Goal: Task Accomplishment & Management: Complete application form

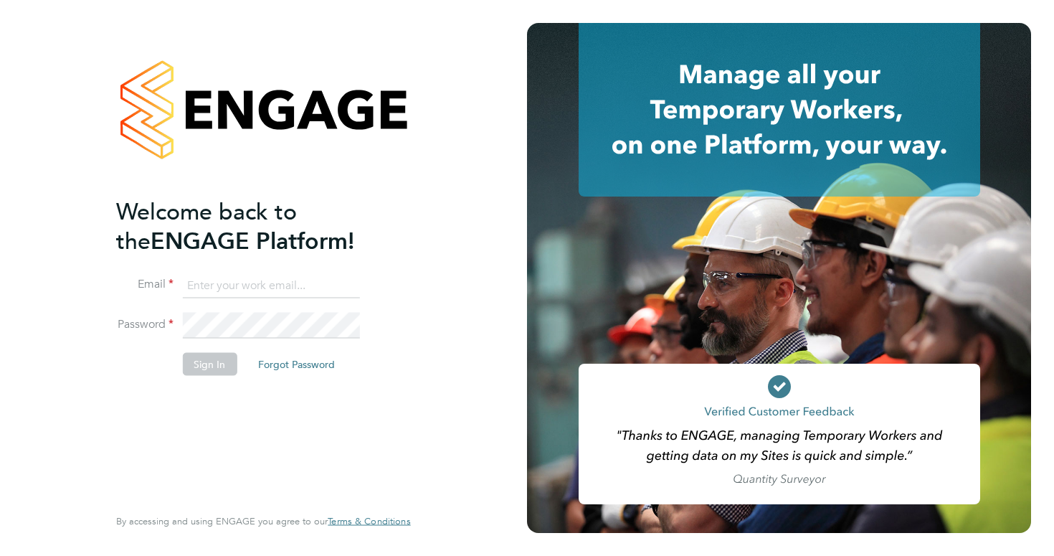
click at [257, 291] on input at bounding box center [270, 286] width 177 height 26
type input "harrycparker2@outlook.com"
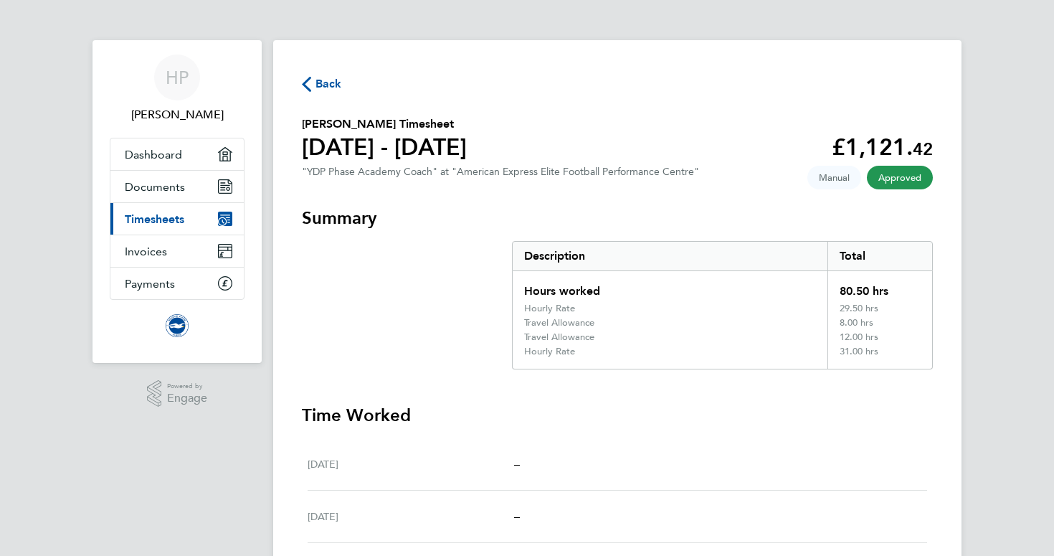
click at [318, 87] on span "Back" at bounding box center [329, 83] width 27 height 17
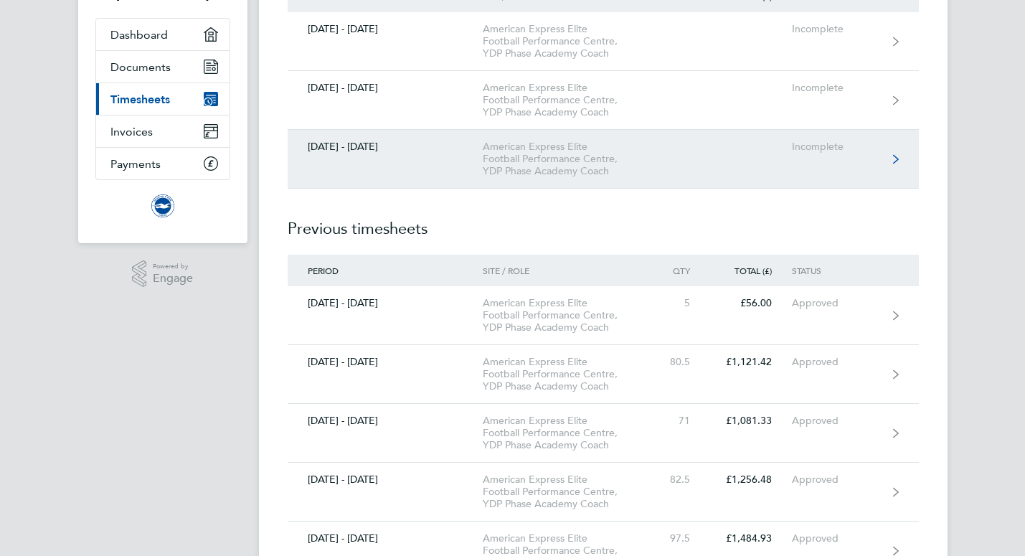
scroll to position [126, 0]
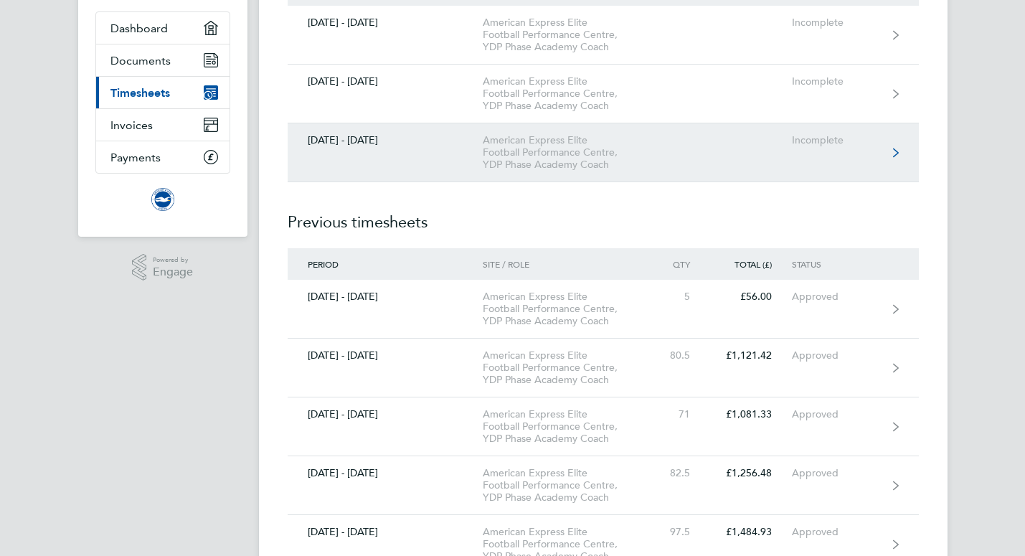
click at [808, 174] on link "[DATE] - [DATE] American Express Elite Football Performance Centre, YDP Phase A…" at bounding box center [603, 152] width 631 height 59
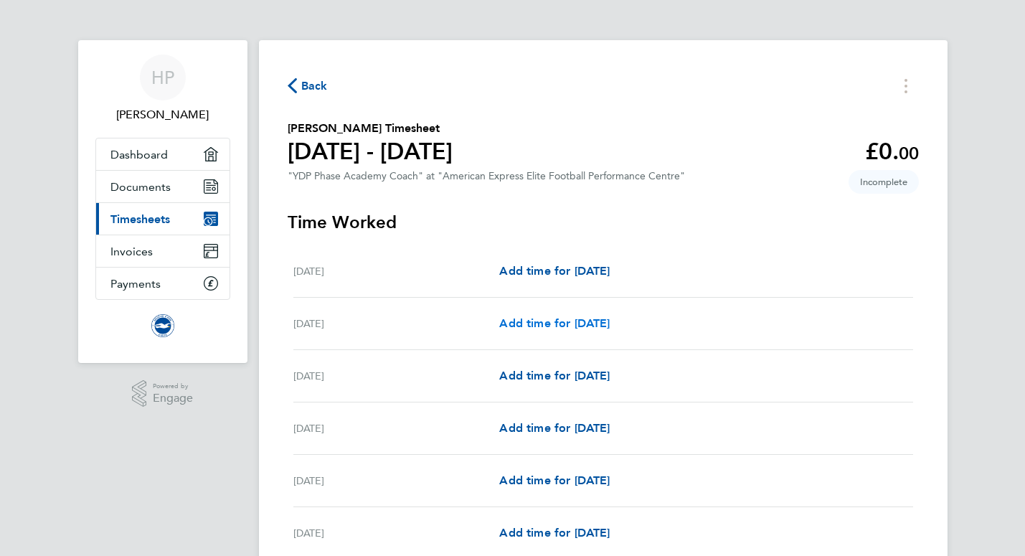
click at [558, 319] on span "Add time for [DATE]" at bounding box center [554, 323] width 110 height 14
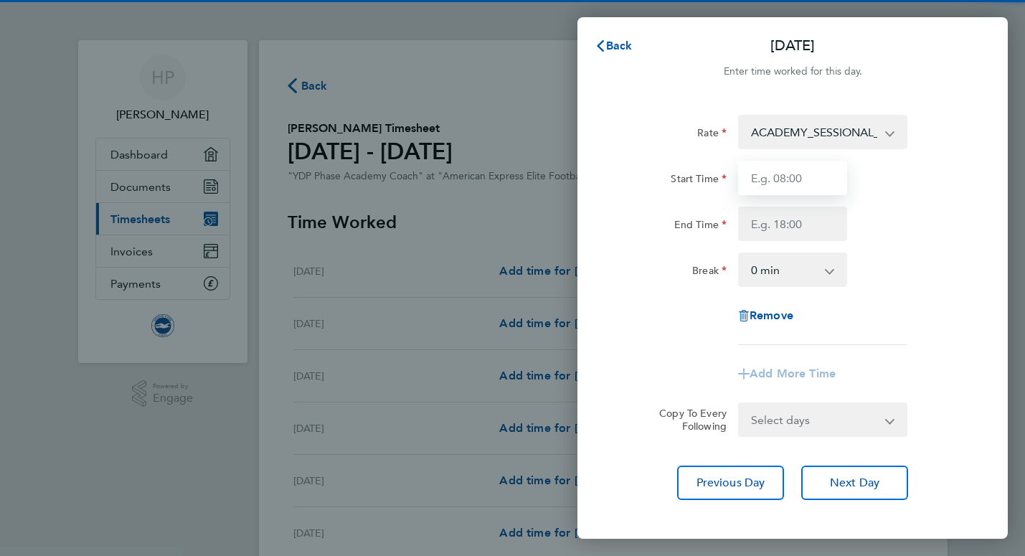
click at [771, 174] on input "Start Time" at bounding box center [792, 178] width 109 height 34
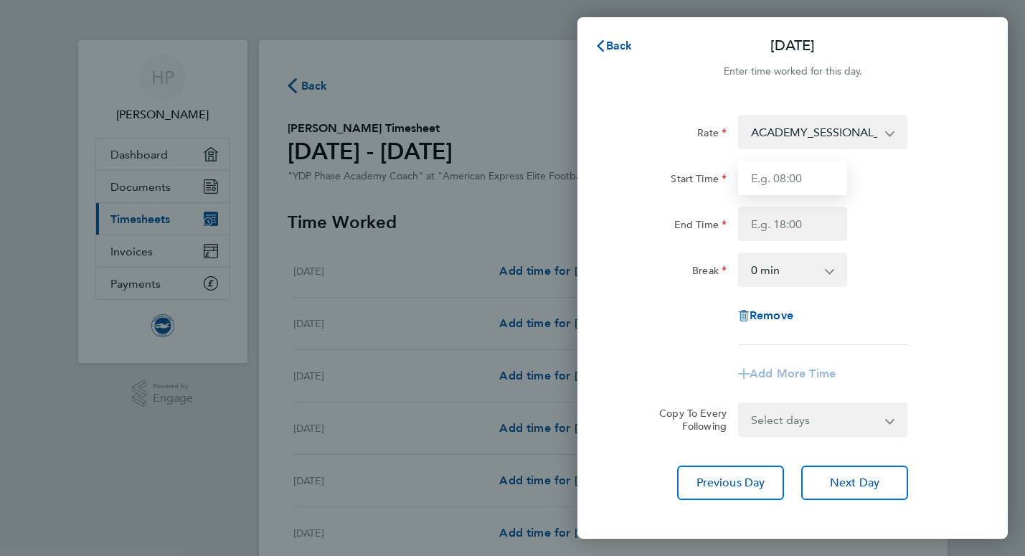
type input "16:30"
click at [790, 219] on input "End Time" at bounding box center [792, 224] width 109 height 34
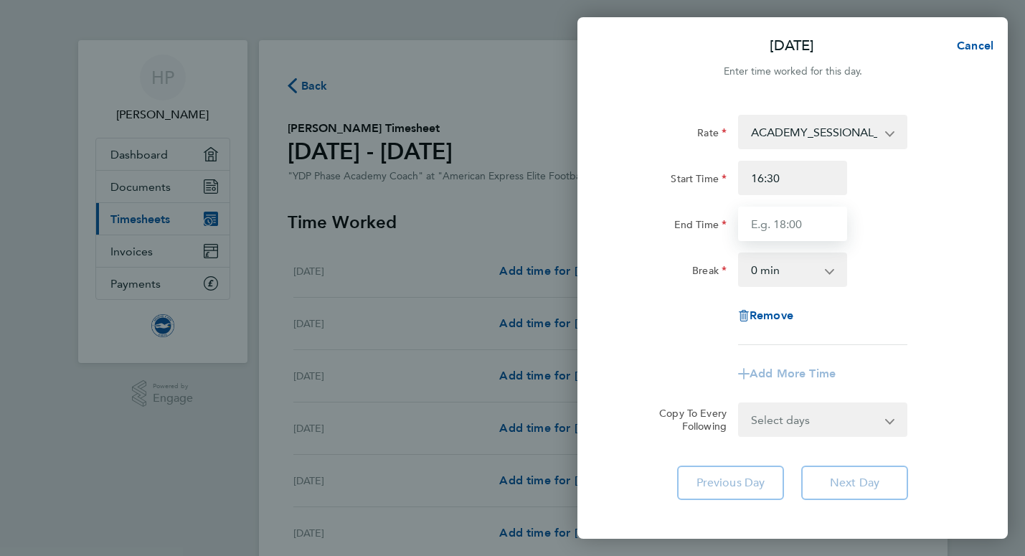
type input "19:30"
click at [671, 330] on div "Remove" at bounding box center [792, 315] width 361 height 34
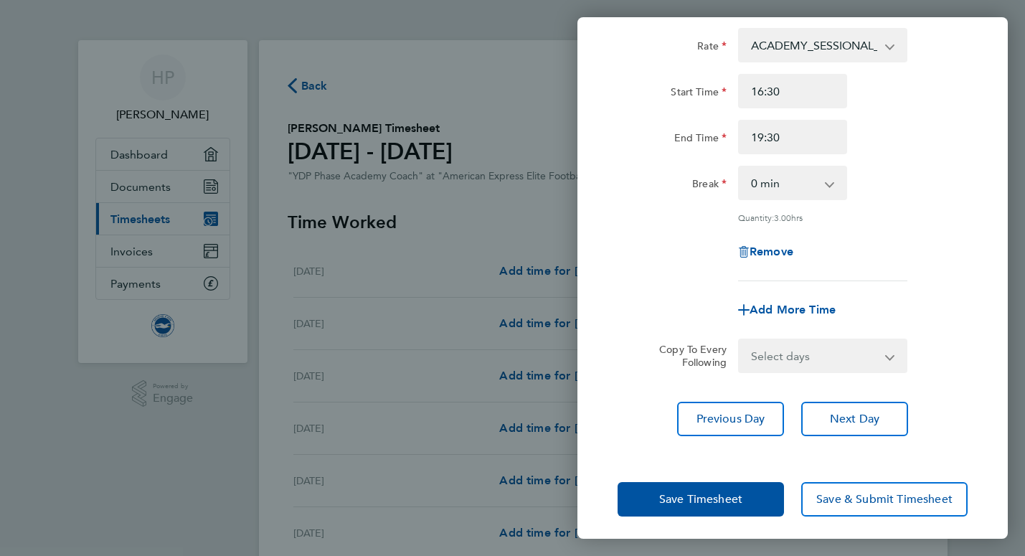
scroll to position [92, 0]
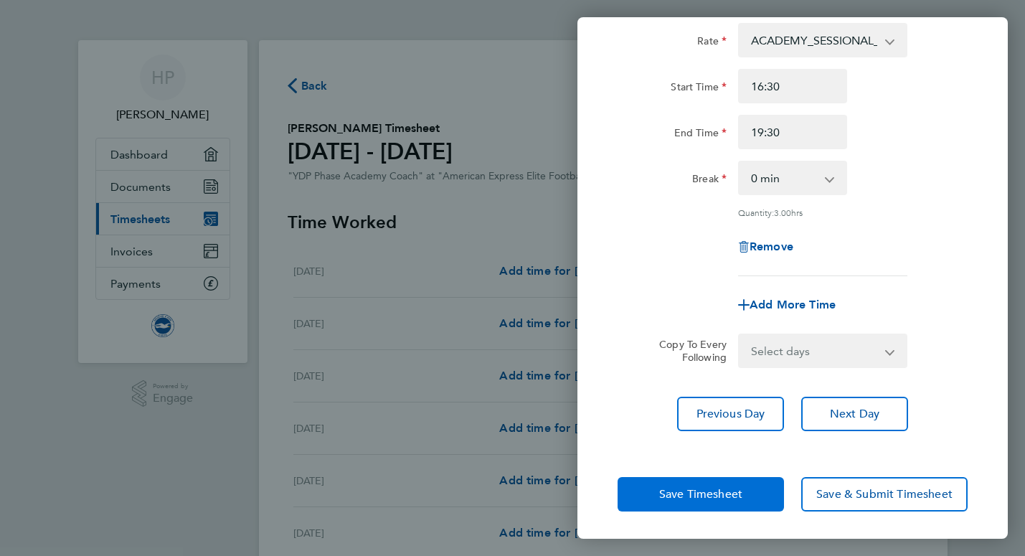
click at [689, 491] on span "Save Timesheet" at bounding box center [700, 494] width 83 height 14
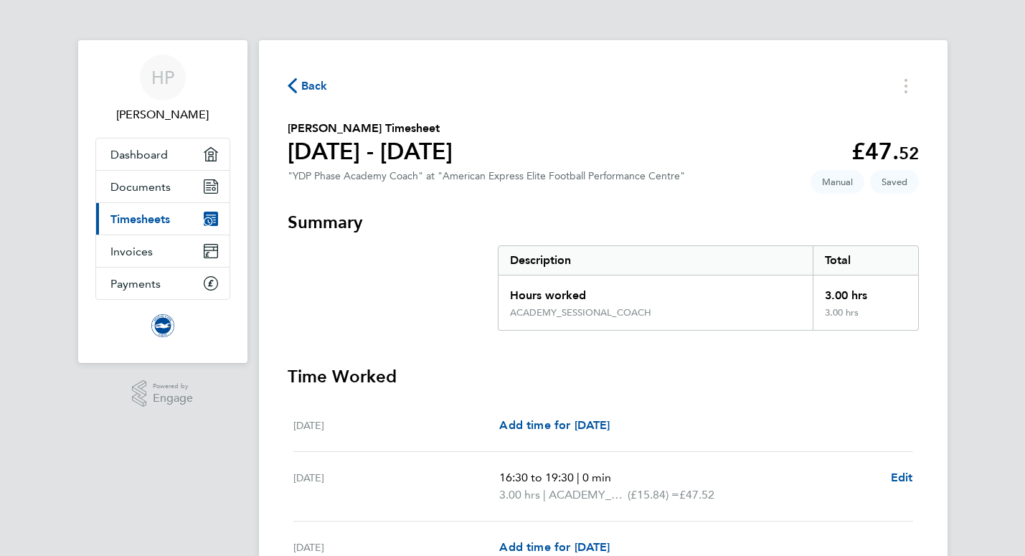
click at [321, 85] on span "Back" at bounding box center [314, 85] width 27 height 17
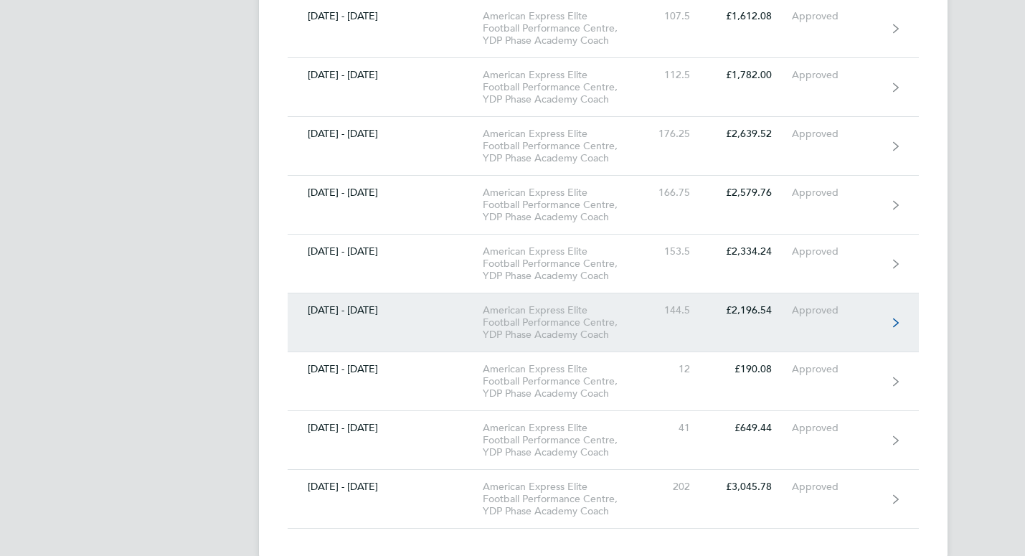
scroll to position [1078, 0]
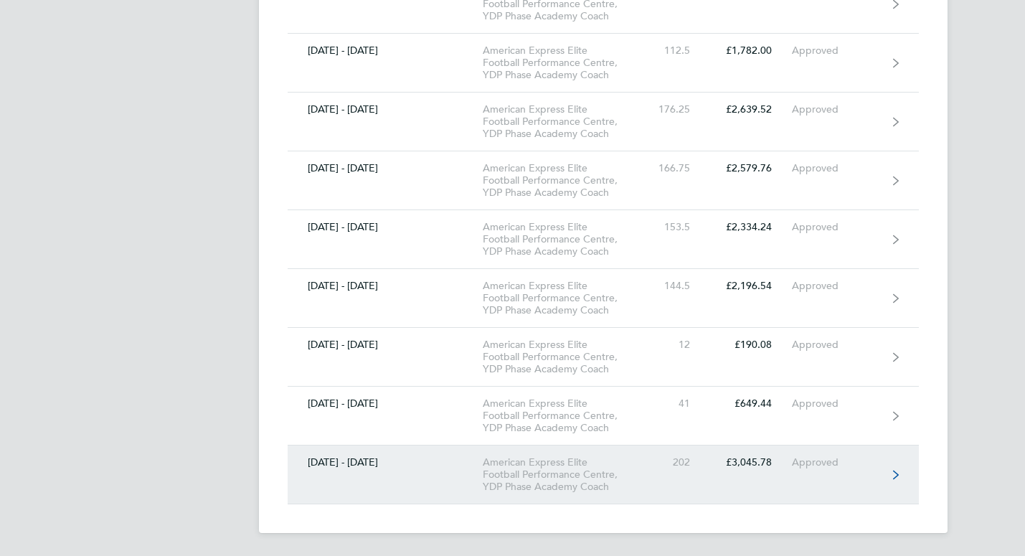
click at [663, 491] on link "[DATE] - [DATE] American Express Elite Football Performance Centre, YDP Phase A…" at bounding box center [603, 474] width 631 height 59
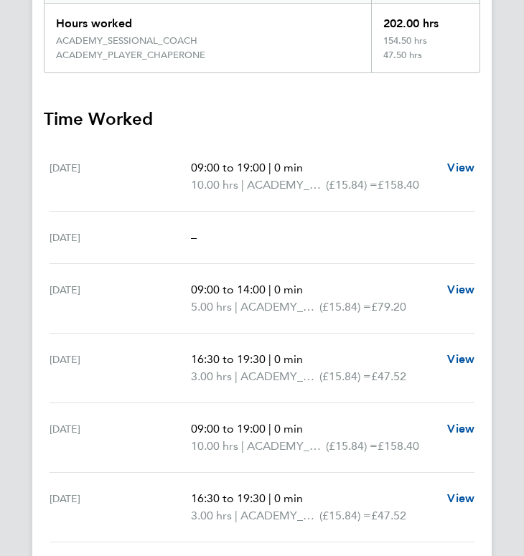
scroll to position [600, 0]
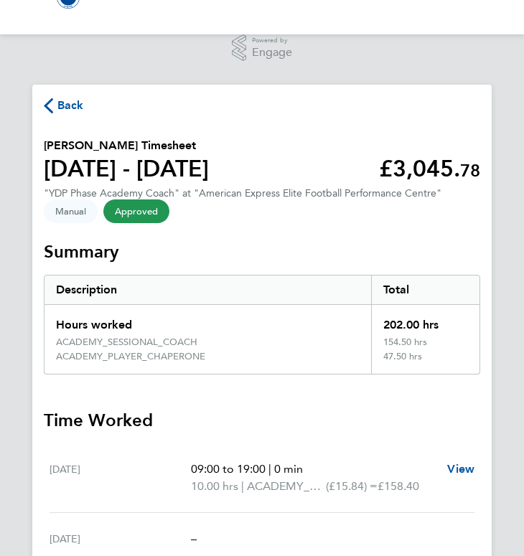
scroll to position [266, 0]
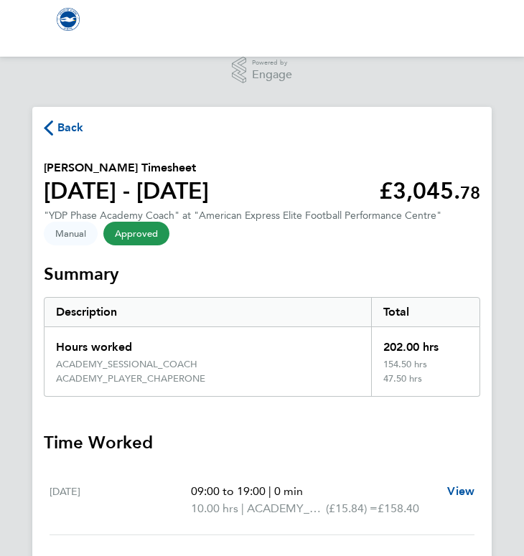
click at [64, 130] on span "Back" at bounding box center [70, 127] width 27 height 17
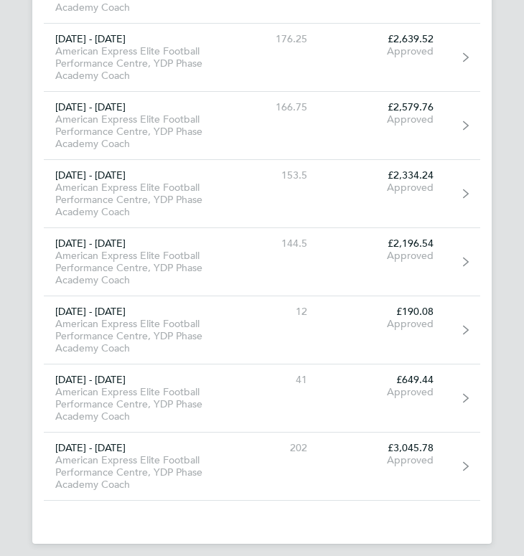
scroll to position [1632, 0]
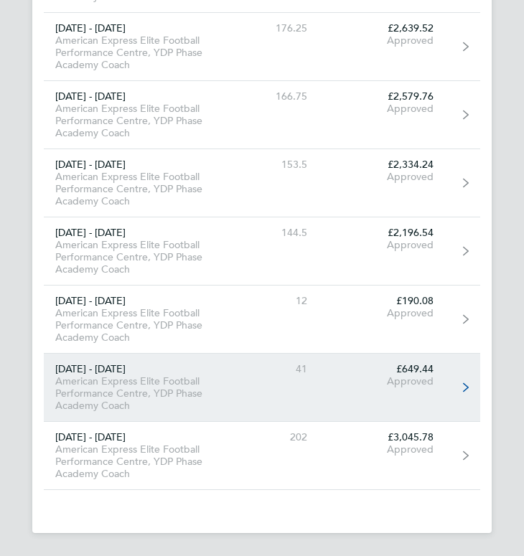
click at [352, 397] on link "[DATE] - [DATE] American Express Elite Football Performance Centre, YDP Phase A…" at bounding box center [262, 388] width 436 height 68
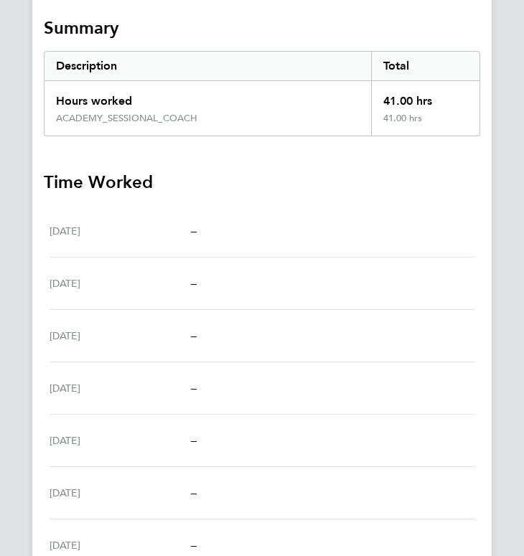
scroll to position [336, 0]
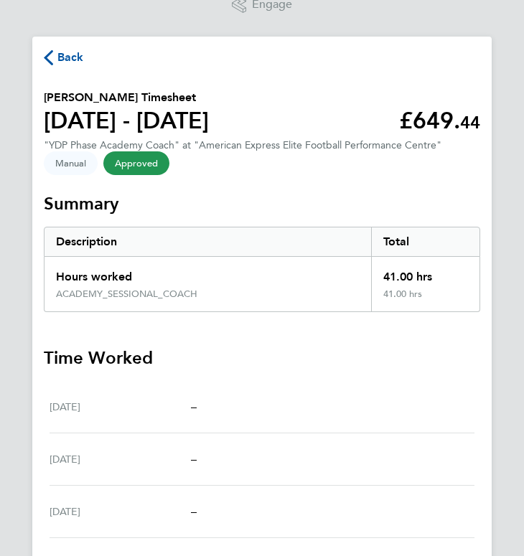
click at [66, 56] on span "Back" at bounding box center [70, 57] width 27 height 17
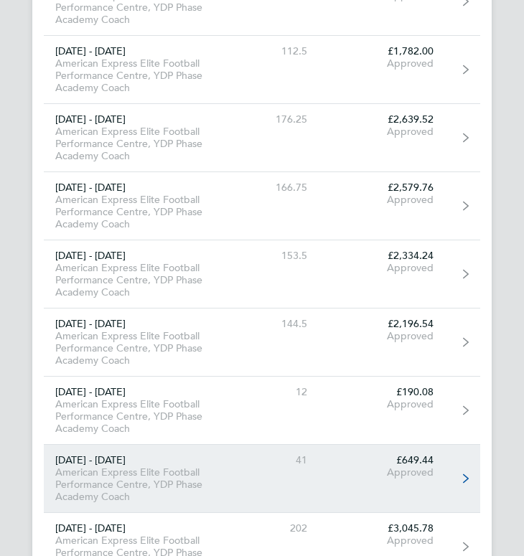
scroll to position [1305, 0]
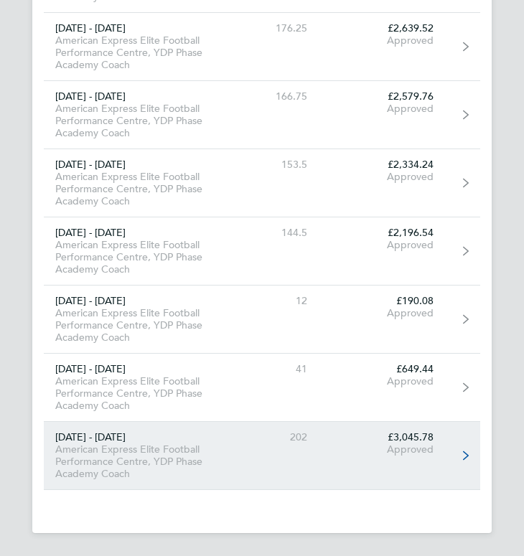
click at [243, 458] on link "[DATE] - [DATE] American Express Elite Football Performance Centre, YDP Phase A…" at bounding box center [262, 456] width 436 height 68
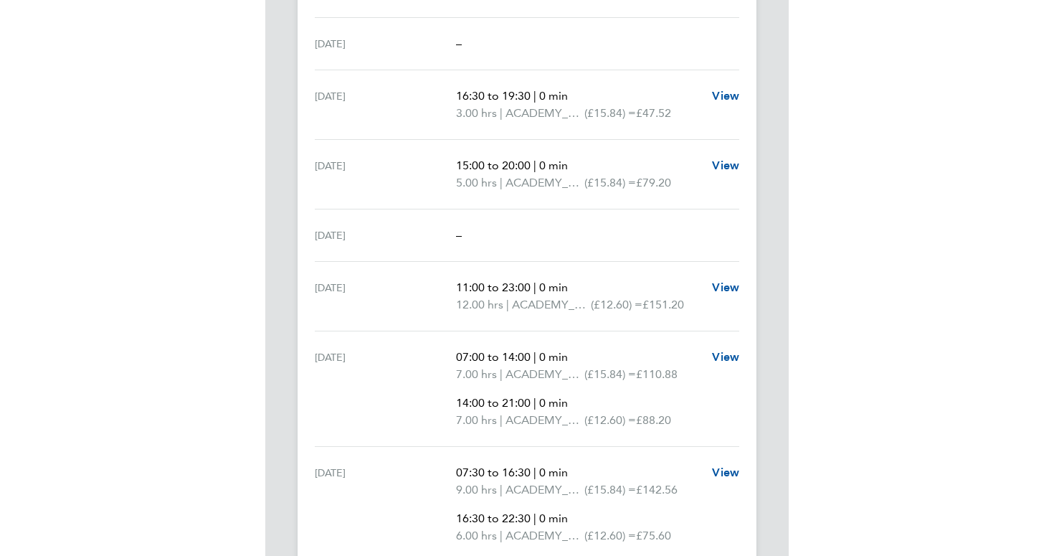
scroll to position [2195, 0]
